Goal: Task Accomplishment & Management: Complete application form

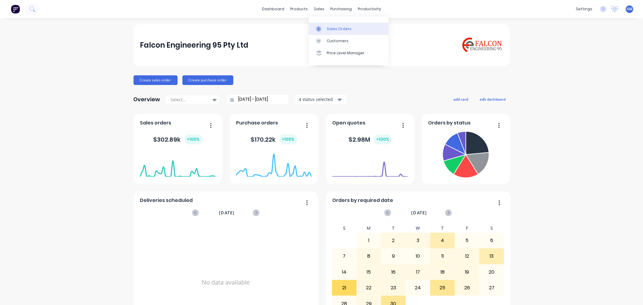
click at [323, 27] on div at bounding box center [320, 28] width 9 height 5
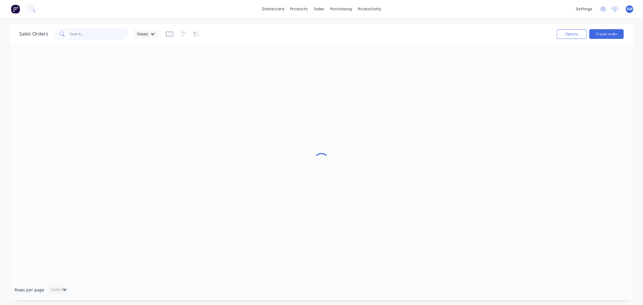
click at [74, 33] on input "text" at bounding box center [99, 34] width 59 height 12
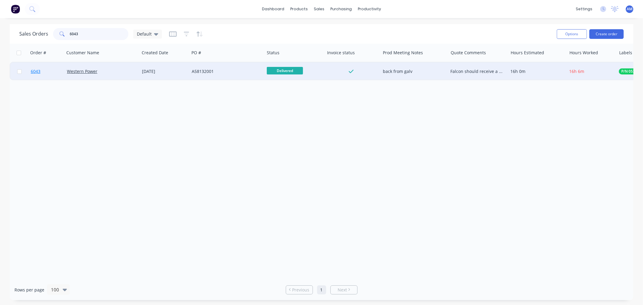
type input "6043"
click at [48, 72] on link "6043" at bounding box center [49, 71] width 36 height 18
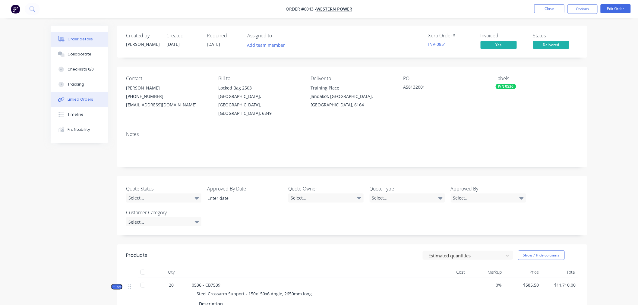
click at [80, 100] on div "Linked Orders" at bounding box center [81, 99] width 26 height 5
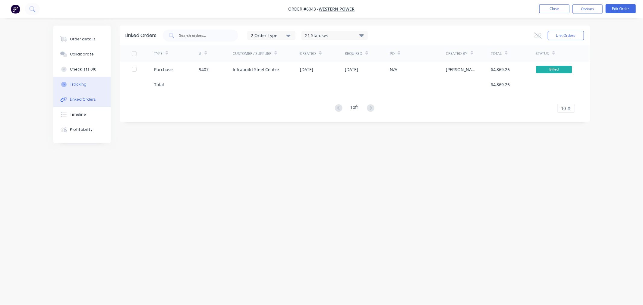
click at [83, 84] on div "Tracking" at bounding box center [78, 84] width 17 height 5
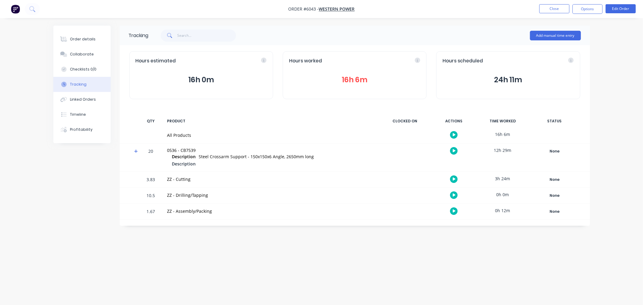
click at [349, 80] on button "16h 6m" at bounding box center [354, 79] width 131 height 11
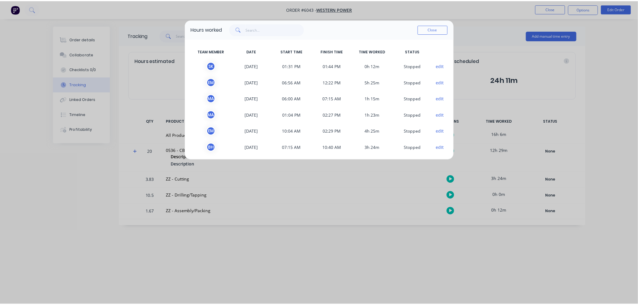
scroll to position [2, 0]
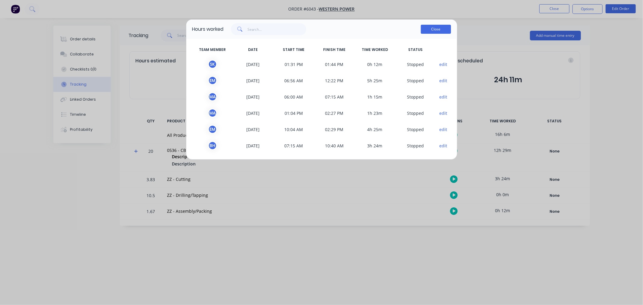
click at [439, 27] on button "Close" at bounding box center [436, 29] width 30 height 9
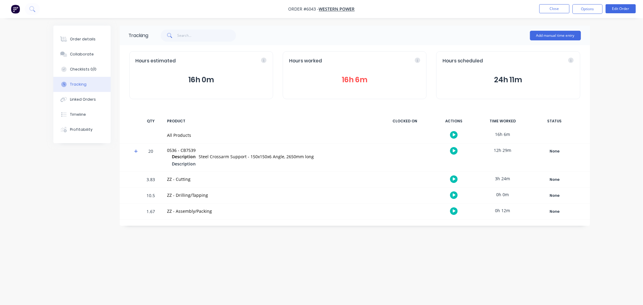
click at [354, 78] on button "16h 6m" at bounding box center [354, 79] width 131 height 11
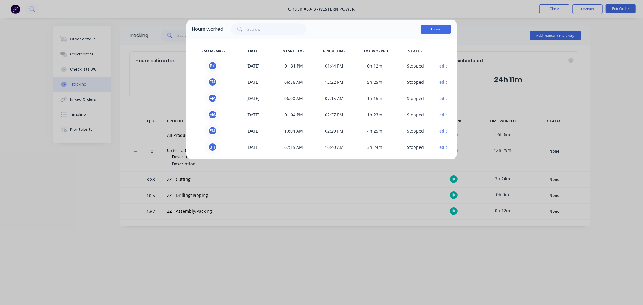
click at [439, 29] on button "Close" at bounding box center [436, 29] width 30 height 9
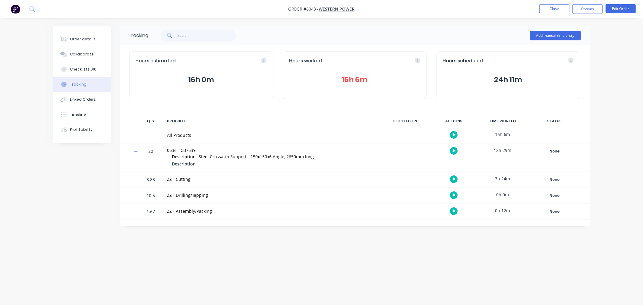
click at [357, 82] on button "16h 6m" at bounding box center [354, 79] width 131 height 11
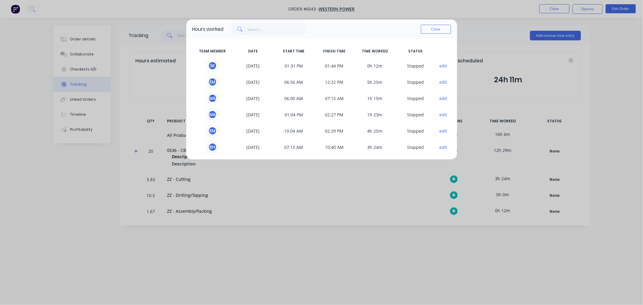
drag, startPoint x: 435, startPoint y: 30, endPoint x: 430, endPoint y: 35, distance: 6.6
click at [430, 35] on div "Close" at bounding box center [436, 29] width 30 height 12
drag, startPoint x: 440, startPoint y: 31, endPoint x: 436, endPoint y: 30, distance: 3.8
click at [436, 30] on button "Close" at bounding box center [436, 29] width 30 height 9
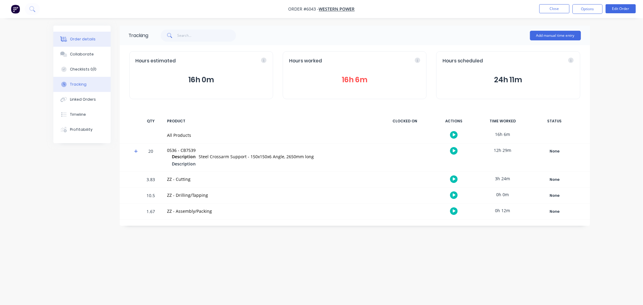
click at [89, 40] on div "Order details" at bounding box center [83, 38] width 26 height 5
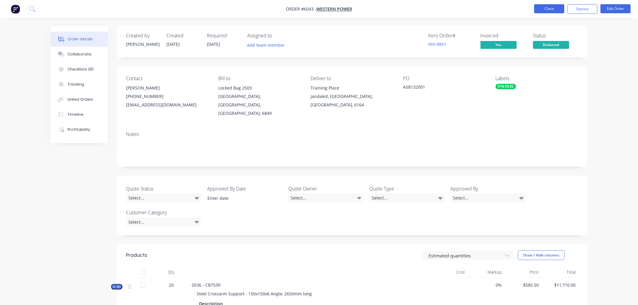
click at [560, 8] on button "Close" at bounding box center [549, 8] width 30 height 9
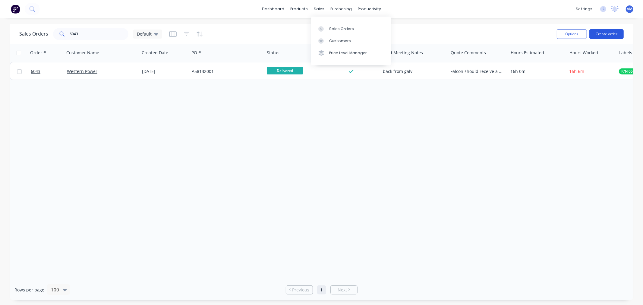
click at [607, 38] on div "Options Create order" at bounding box center [588, 34] width 69 height 15
click at [609, 31] on button "Create order" at bounding box center [606, 34] width 34 height 10
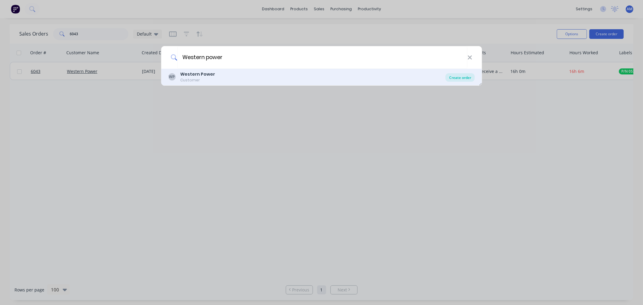
type input "Western power"
click at [450, 76] on div "Create order" at bounding box center [460, 77] width 29 height 8
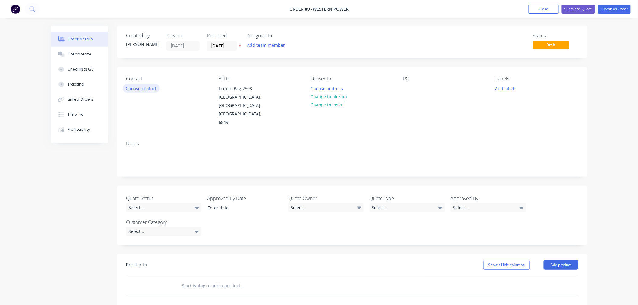
click at [146, 87] on button "Choose contact" at bounding box center [141, 88] width 37 height 8
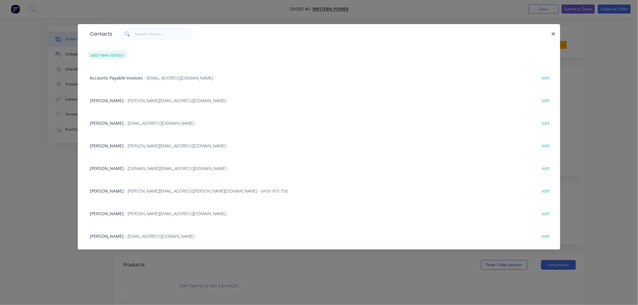
click at [101, 53] on button "add new contact" at bounding box center [107, 55] width 40 height 8
select select "AU"
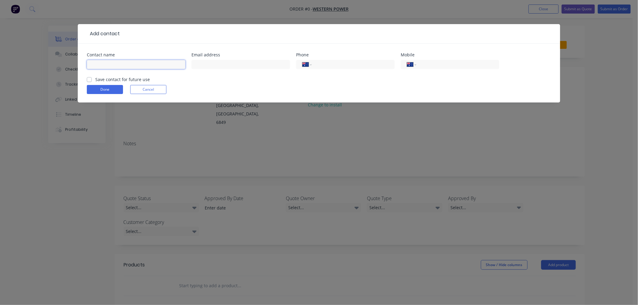
click at [128, 65] on input "text" at bounding box center [136, 64] width 99 height 9
click at [131, 64] on input "[PERSON_NAME]" at bounding box center [136, 64] width 99 height 9
type input "[PERSON_NAME]"
drag, startPoint x: 129, startPoint y: 62, endPoint x: 133, endPoint y: 65, distance: 5.4
click at [129, 62] on input "[PERSON_NAME]" at bounding box center [136, 64] width 99 height 9
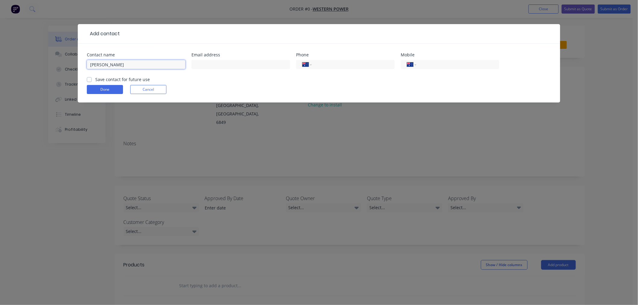
drag, startPoint x: 121, startPoint y: 63, endPoint x: 60, endPoint y: 68, distance: 61.1
click at [60, 68] on div "Add contact Contact name [PERSON_NAME] Email address Phone International [GEOGR…" at bounding box center [319, 152] width 638 height 305
click at [207, 62] on input "text" at bounding box center [240, 64] width 99 height 9
paste input "[PERSON_NAME]"
click at [197, 64] on input "[PERSON_NAME]" at bounding box center [240, 64] width 99 height 9
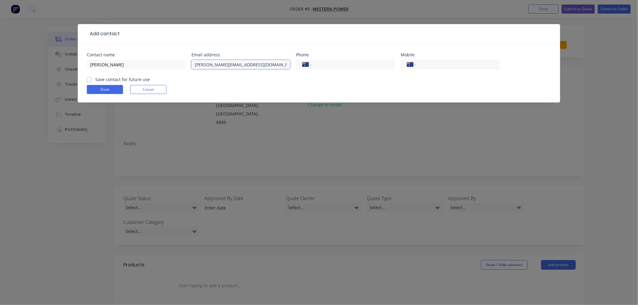
type input "[PERSON_NAME][EMAIL_ADDRESS][DOMAIN_NAME]"
click at [439, 65] on input "tel" at bounding box center [457, 64] width 72 height 7
click at [360, 66] on input "tel" at bounding box center [352, 64] width 72 height 7
type input "[PHONE_NUMBER]"
click at [86, 77] on div "Contact name [PERSON_NAME] Email address [PERSON_NAME][EMAIL_ADDRESS][DOMAIN_NA…" at bounding box center [319, 73] width 482 height 59
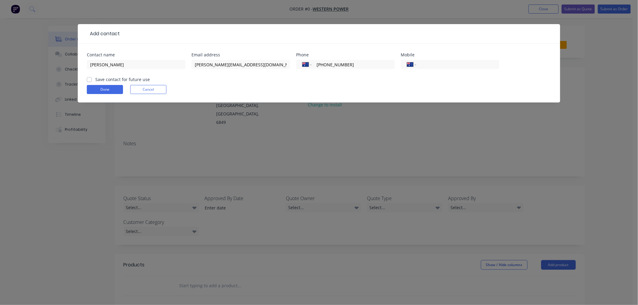
click at [95, 80] on label "Save contact for future use" at bounding box center [122, 79] width 55 height 6
click at [91, 80] on input "Save contact for future use" at bounding box center [89, 79] width 5 height 6
checkbox input "true"
click at [96, 87] on button "Done" at bounding box center [105, 89] width 36 height 9
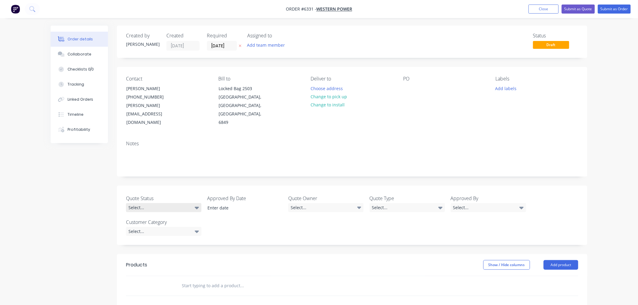
click at [176, 203] on div "Select..." at bounding box center [163, 207] width 75 height 9
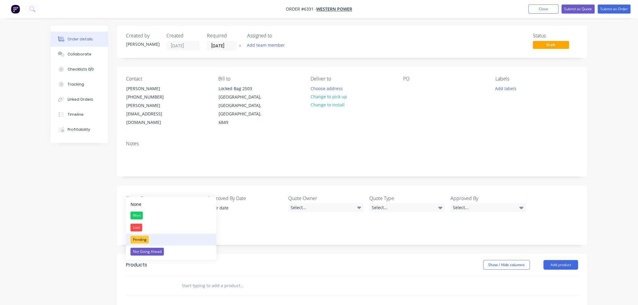
click at [142, 240] on div "Pending" at bounding box center [140, 240] width 18 height 8
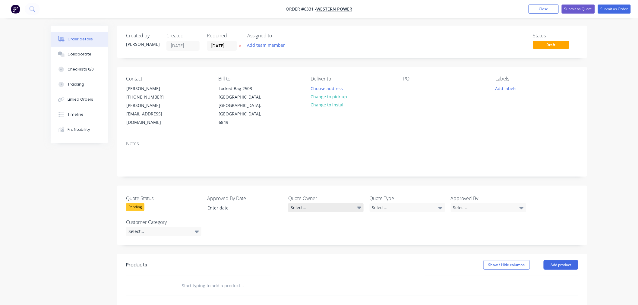
click at [322, 203] on div "Select..." at bounding box center [325, 207] width 75 height 9
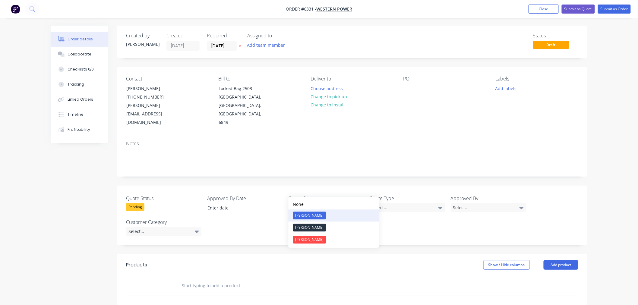
click at [307, 220] on button "[PERSON_NAME]" at bounding box center [334, 216] width 90 height 12
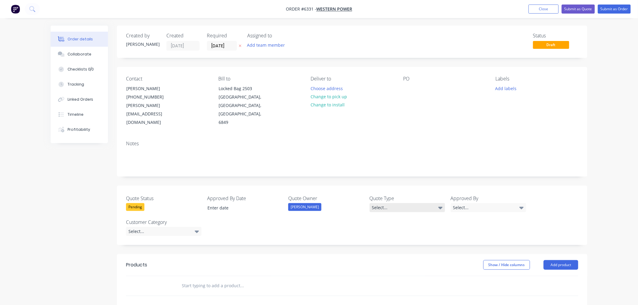
click at [392, 203] on div "Select..." at bounding box center [407, 207] width 75 height 9
click at [386, 240] on div "Quote" at bounding box center [381, 240] width 15 height 8
click at [458, 195] on div "Approved By Select..." at bounding box center [488, 204] width 75 height 18
click at [457, 203] on div "Select..." at bounding box center [488, 207] width 75 height 9
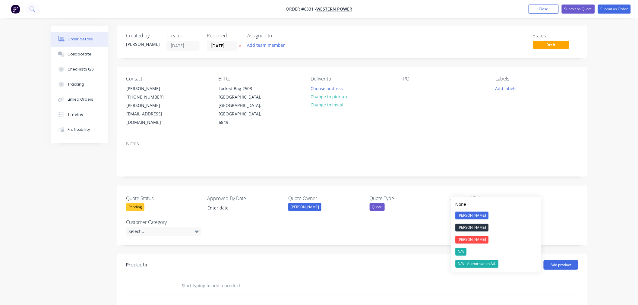
drag, startPoint x: 465, startPoint y: 253, endPoint x: 459, endPoint y: 254, distance: 6.0
click at [464, 254] on div "N/A" at bounding box center [461, 252] width 11 height 8
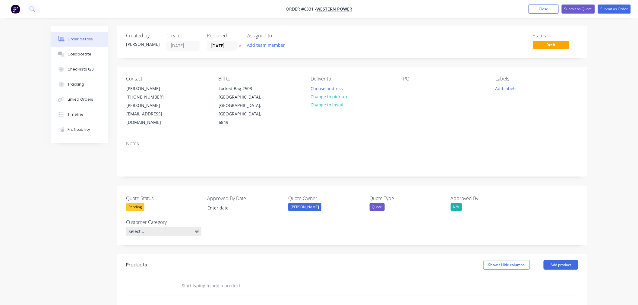
click at [149, 227] on div "Select..." at bounding box center [163, 231] width 75 height 9
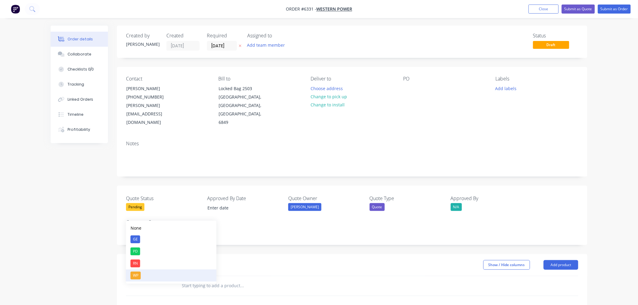
click at [138, 273] on div "WP" at bounding box center [136, 276] width 10 height 8
click at [559, 259] on button "Add product" at bounding box center [561, 264] width 35 height 10
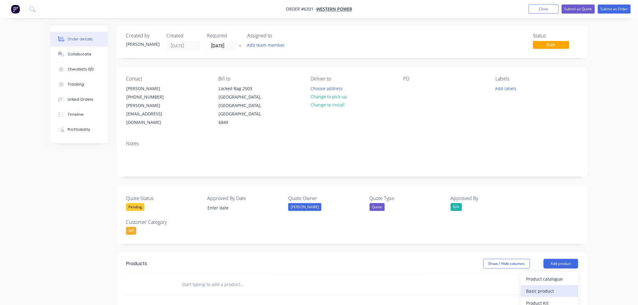
click at [542, 287] on div "Basic product" at bounding box center [549, 291] width 46 height 9
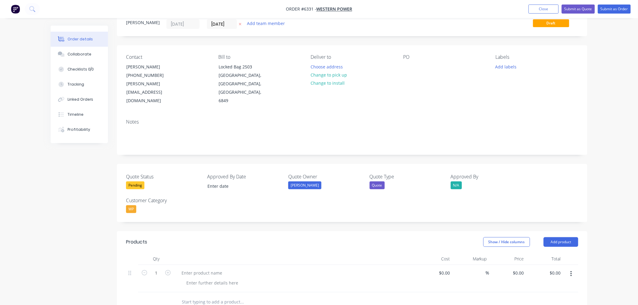
scroll to position [33, 0]
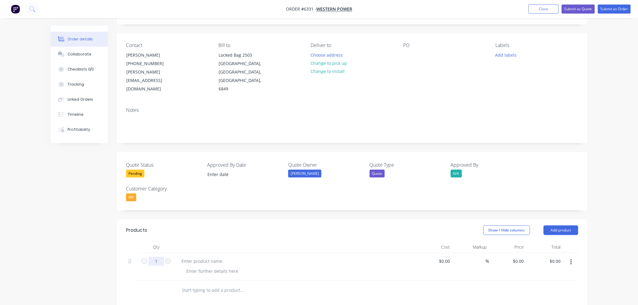
drag, startPoint x: 152, startPoint y: 244, endPoint x: 155, endPoint y: 246, distance: 3.8
click at [152, 257] on input "1" at bounding box center [156, 261] width 16 height 9
type input "20"
click at [197, 257] on div at bounding box center [202, 261] width 50 height 9
click at [211, 257] on div at bounding box center [202, 261] width 50 height 9
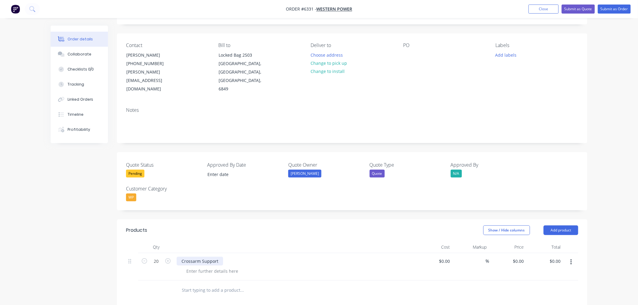
click at [219, 257] on div "Crossarm Support" at bounding box center [200, 261] width 46 height 9
click at [181, 257] on div "Crossarm Support - Item #2A - 150x150x16 Angle as per drawing" at bounding box center [247, 261] width 140 height 9
click at [327, 257] on div "Modified Crossarm Support - Item #2A - 150x150x16 Angle as per drawing" at bounding box center [256, 261] width 159 height 9
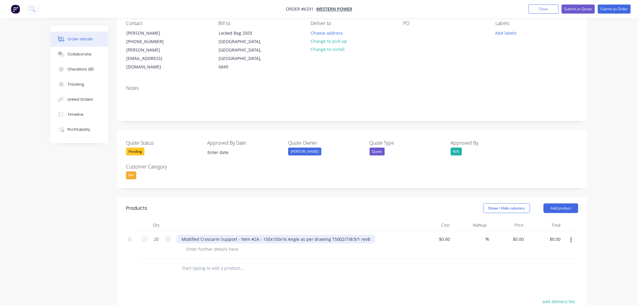
scroll to position [67, 0]
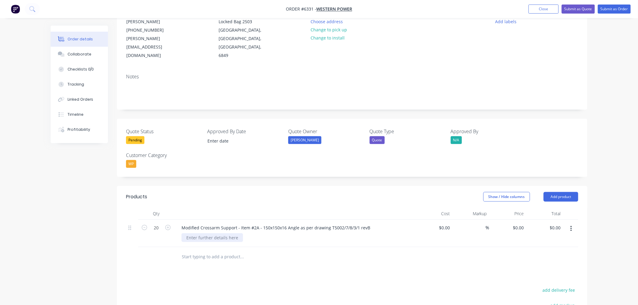
click at [218, 233] on div at bounding box center [212, 237] width 62 height 9
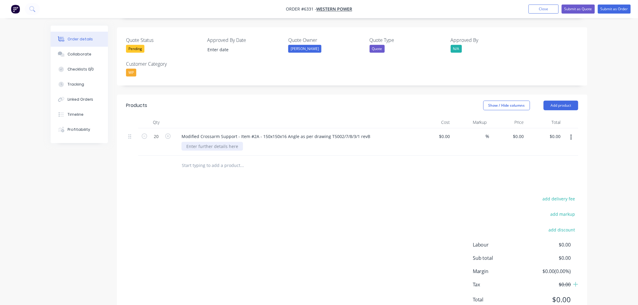
scroll to position [166, 0]
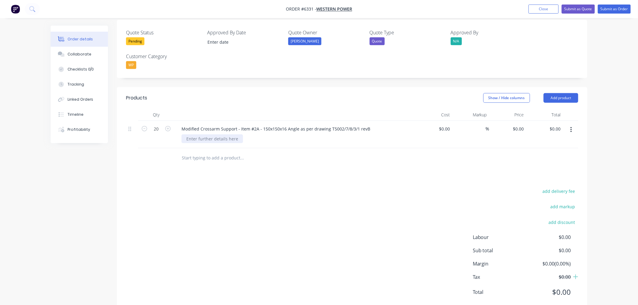
click at [198, 134] on div at bounding box center [212, 138] width 62 height 9
click at [572, 93] on button "Add product" at bounding box center [561, 98] width 35 height 10
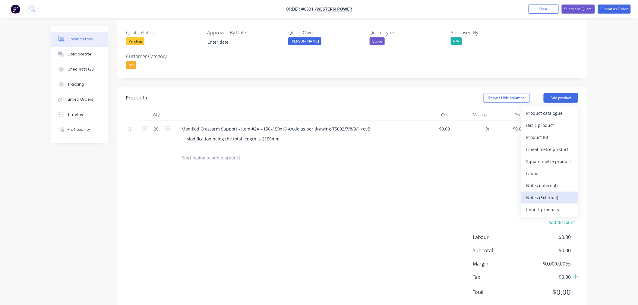
click at [535, 193] on div "Notes (External)" at bounding box center [549, 197] width 46 height 9
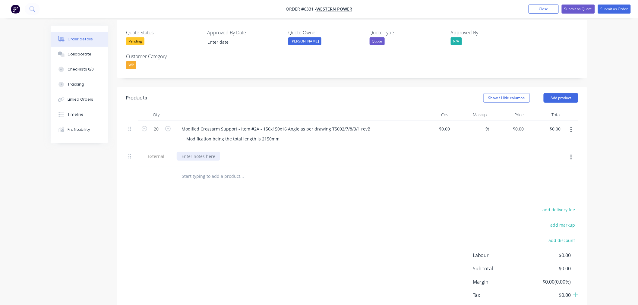
click at [208, 152] on div at bounding box center [198, 156] width 43 height 9
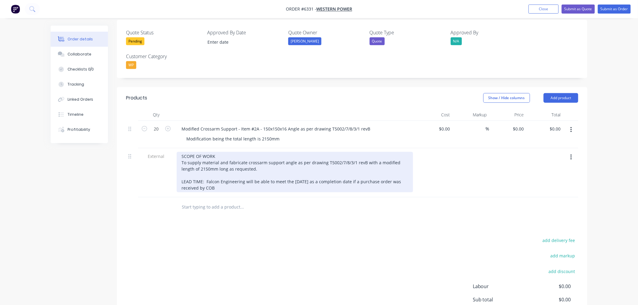
click at [225, 171] on div "SCOPE OF WORK To supply material and fabricate crossarm support angle as per dr…" at bounding box center [295, 172] width 236 height 40
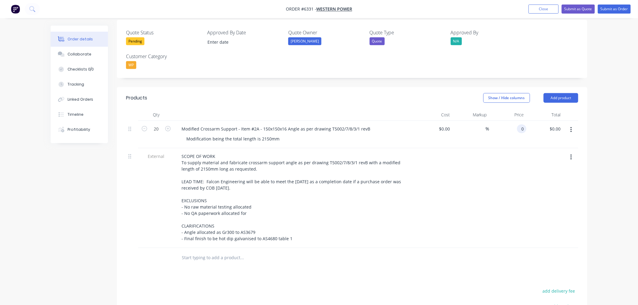
click at [522, 125] on input "0" at bounding box center [522, 129] width 7 height 9
type input "$511.00"
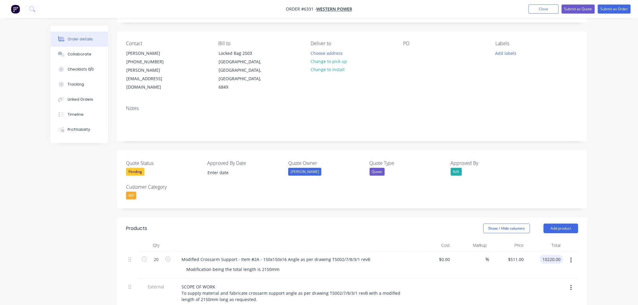
scroll to position [32, 0]
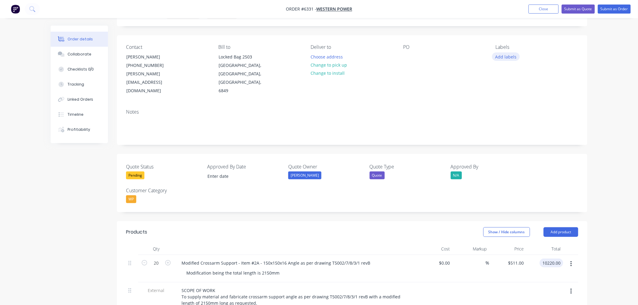
type input "$10,220.00"
click at [505, 56] on button "Add labels" at bounding box center [506, 56] width 28 height 8
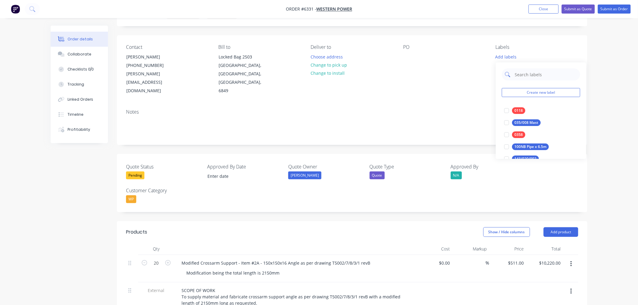
click at [515, 73] on input "text" at bounding box center [545, 74] width 63 height 12
click at [522, 92] on button "Create new label" at bounding box center [541, 92] width 78 height 9
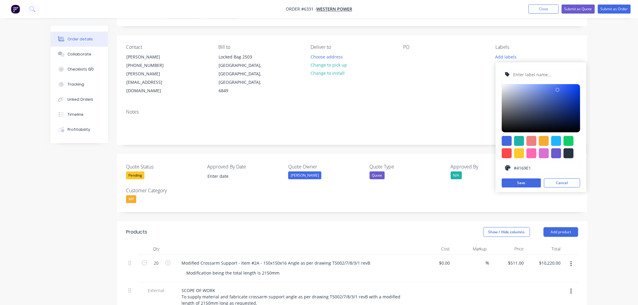
click at [517, 71] on input "text" at bounding box center [545, 74] width 64 height 11
type input "Cable Support Angle"
click at [534, 183] on button "Save" at bounding box center [521, 182] width 39 height 9
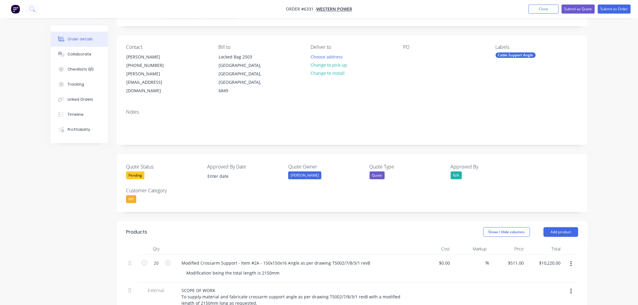
click at [414, 104] on div "Notes" at bounding box center [352, 124] width 470 height 40
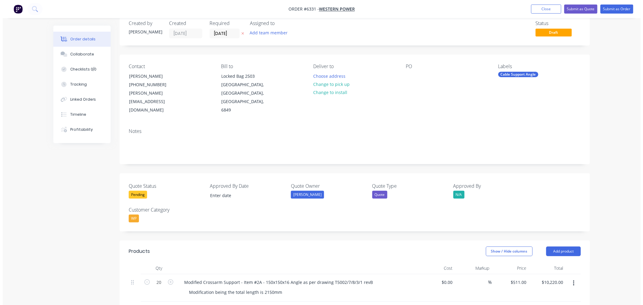
scroll to position [0, 0]
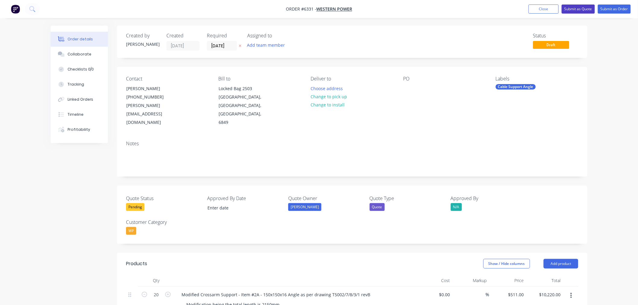
click at [570, 11] on button "Submit as Quote" at bounding box center [578, 9] width 33 height 9
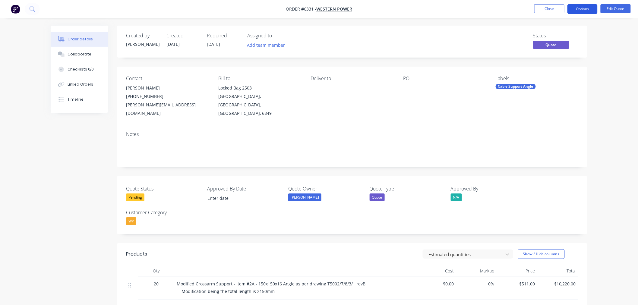
click at [582, 11] on button "Options" at bounding box center [582, 9] width 30 height 10
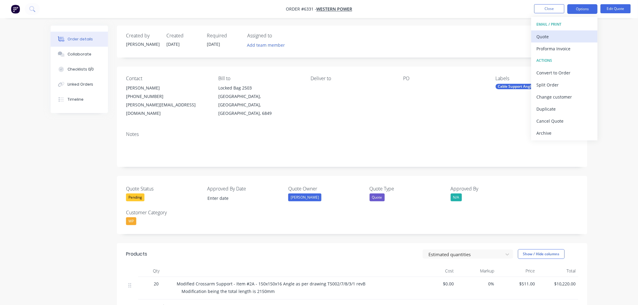
click at [552, 37] on div "Quote" at bounding box center [564, 36] width 55 height 9
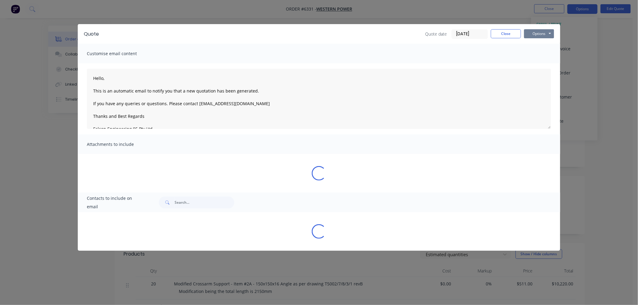
click at [531, 32] on button "Options" at bounding box center [539, 33] width 30 height 9
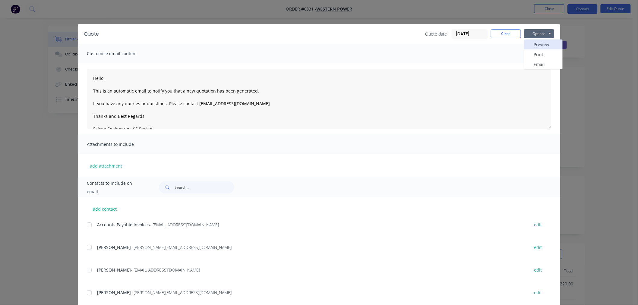
click at [533, 47] on button "Preview" at bounding box center [543, 44] width 39 height 10
click at [494, 34] on button "Close" at bounding box center [506, 33] width 30 height 9
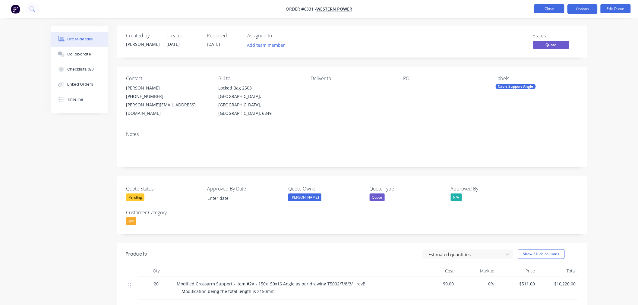
click at [544, 10] on button "Close" at bounding box center [549, 8] width 30 height 9
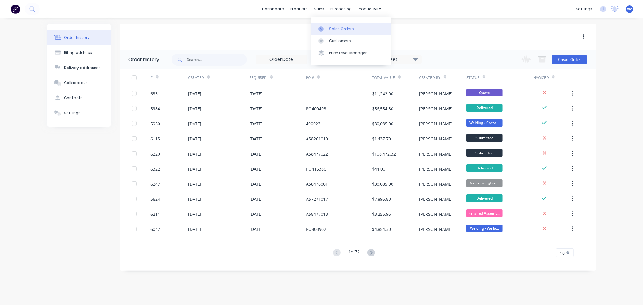
click at [336, 27] on div "Sales Orders" at bounding box center [341, 28] width 25 height 5
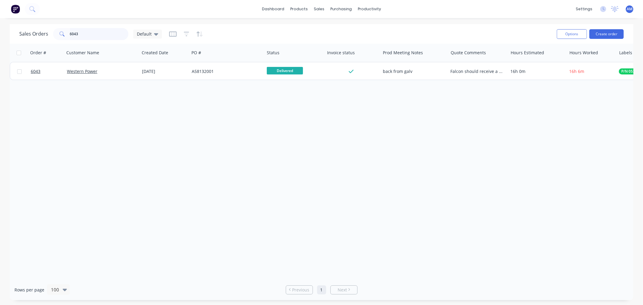
click at [83, 35] on input "6043" at bounding box center [99, 34] width 59 height 12
drag, startPoint x: 87, startPoint y: 34, endPoint x: 47, endPoint y: 43, distance: 40.1
click at [38, 39] on div "Sales Orders 6043 Default" at bounding box center [90, 34] width 143 height 12
